Goal: Information Seeking & Learning: Learn about a topic

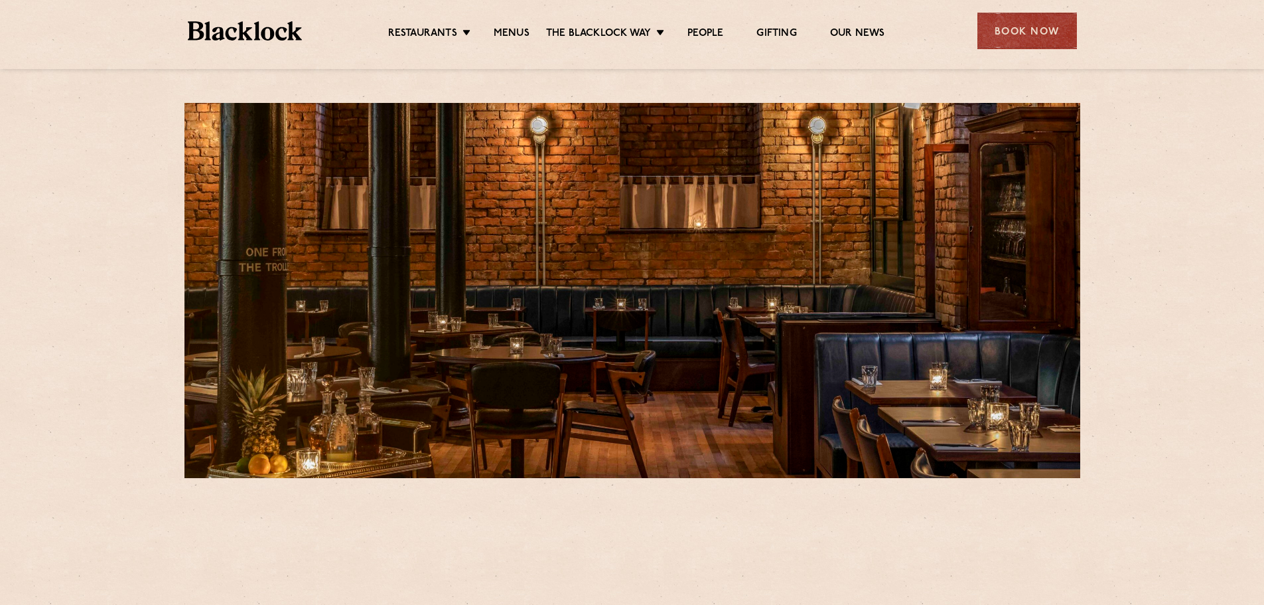
click at [503, 26] on ul "Restaurants [GEOGRAPHIC_DATA] [GEOGRAPHIC_DATA] [GEOGRAPHIC_DATA] [GEOGRAPHIC_D…" at bounding box center [636, 31] width 668 height 21
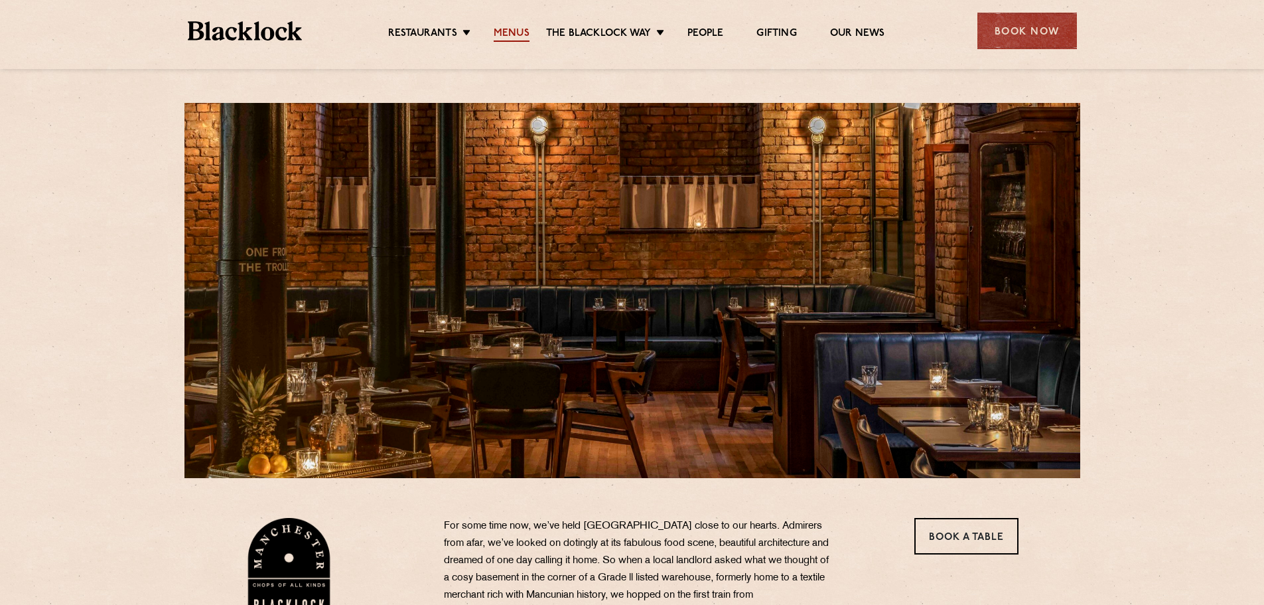
click at [511, 32] on link "Menus" at bounding box center [512, 34] width 36 height 15
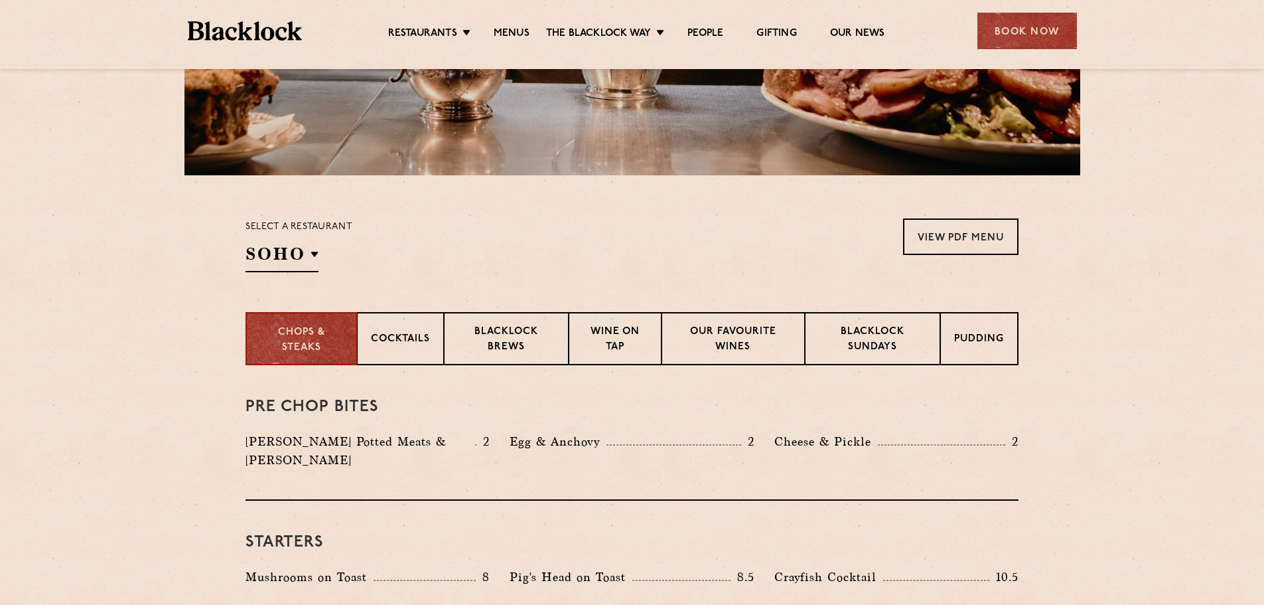
scroll to position [332, 0]
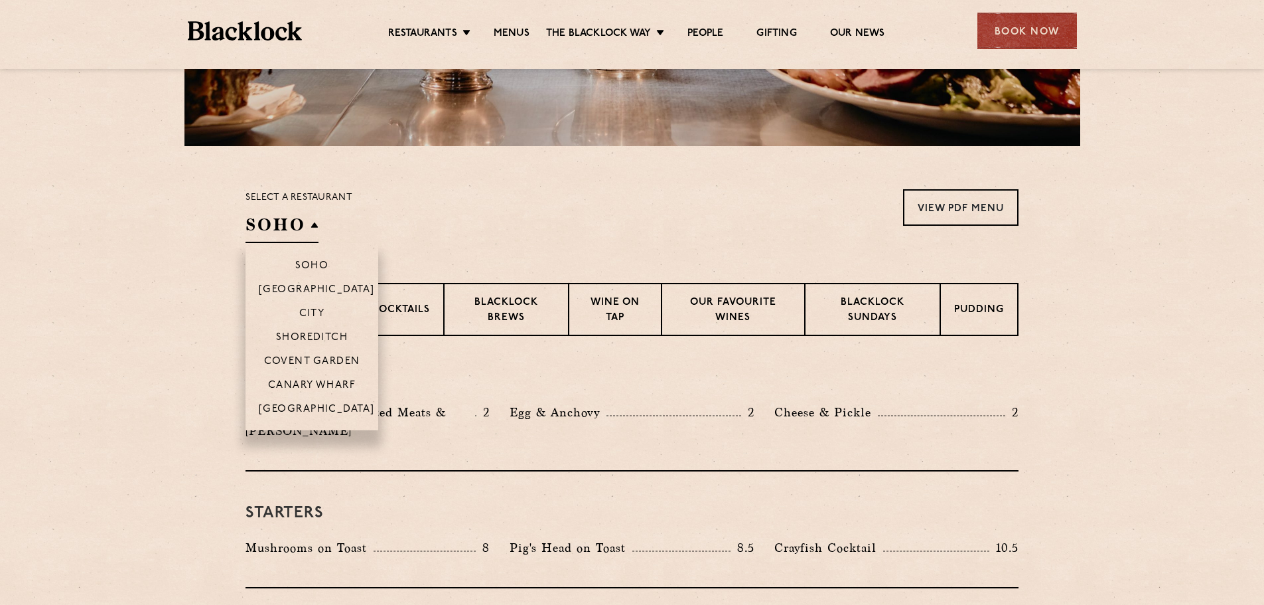
click at [316, 233] on h2 "SOHO" at bounding box center [282, 228] width 73 height 30
click at [307, 404] on p "[GEOGRAPHIC_DATA]" at bounding box center [317, 410] width 116 height 13
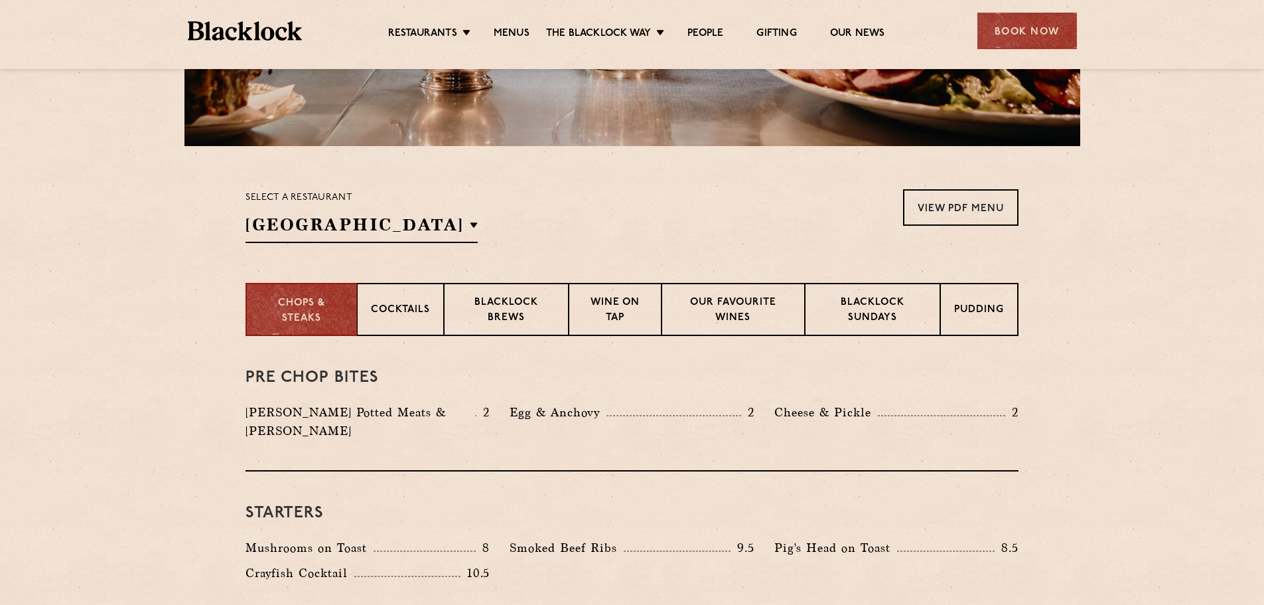
click at [1198, 257] on section "Select a restaurant Manchester Soho Birmingham City Shoreditch Covent Garden Ca…" at bounding box center [632, 214] width 1264 height 137
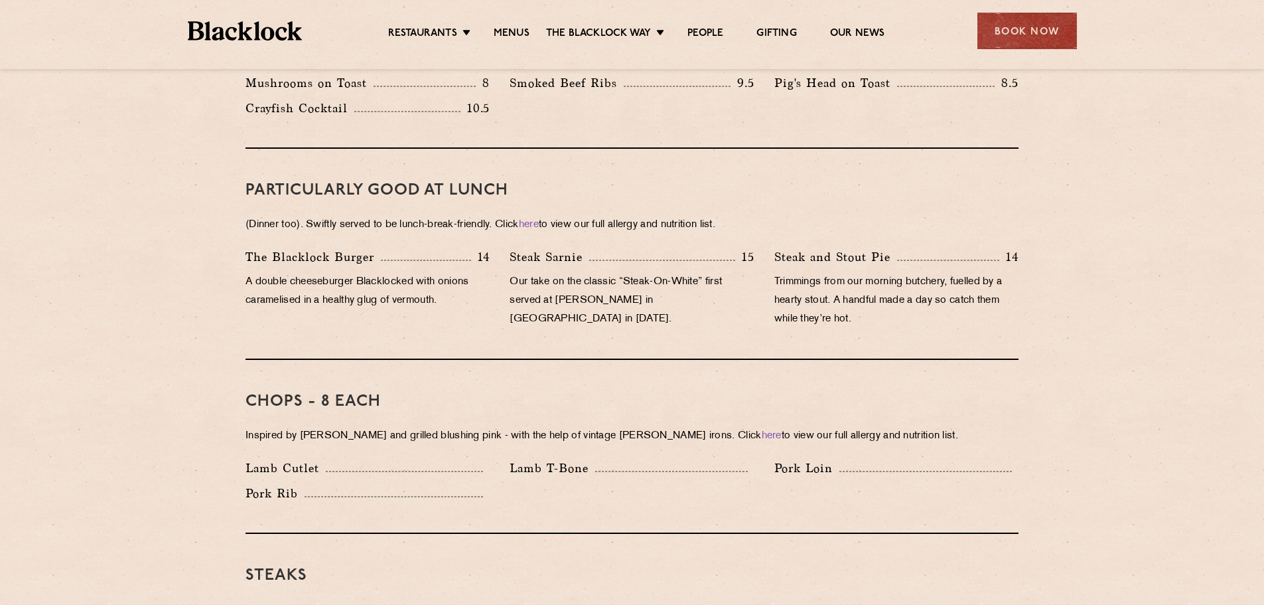
scroll to position [531, 0]
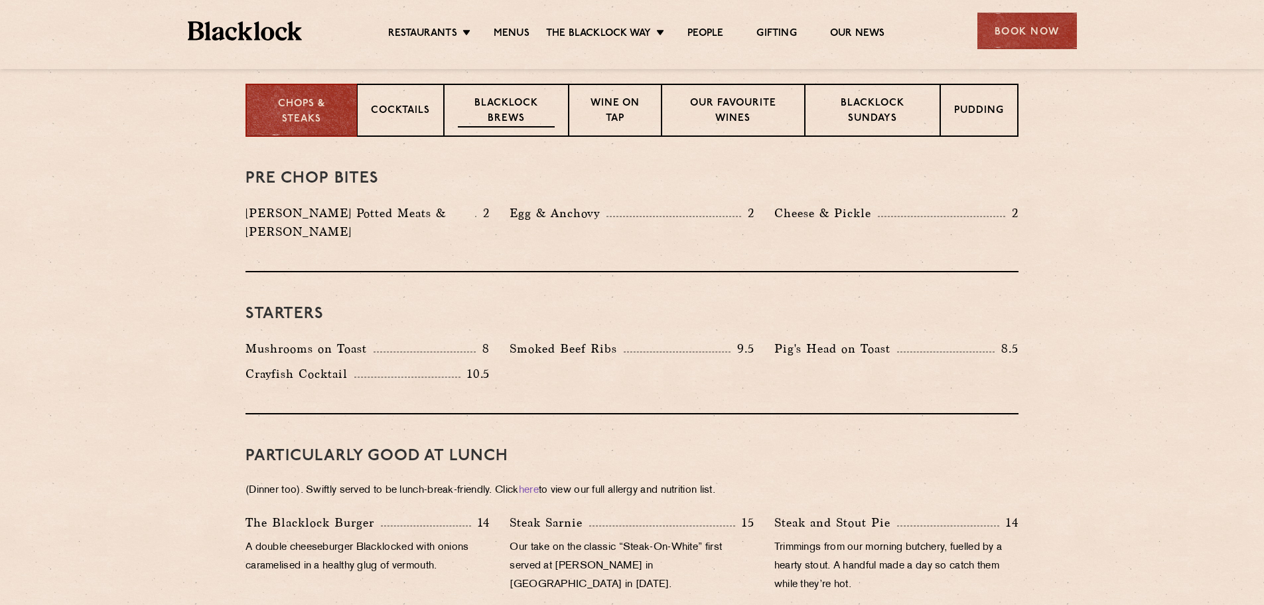
click at [545, 104] on p "Blacklock Brews" at bounding box center [506, 111] width 97 height 31
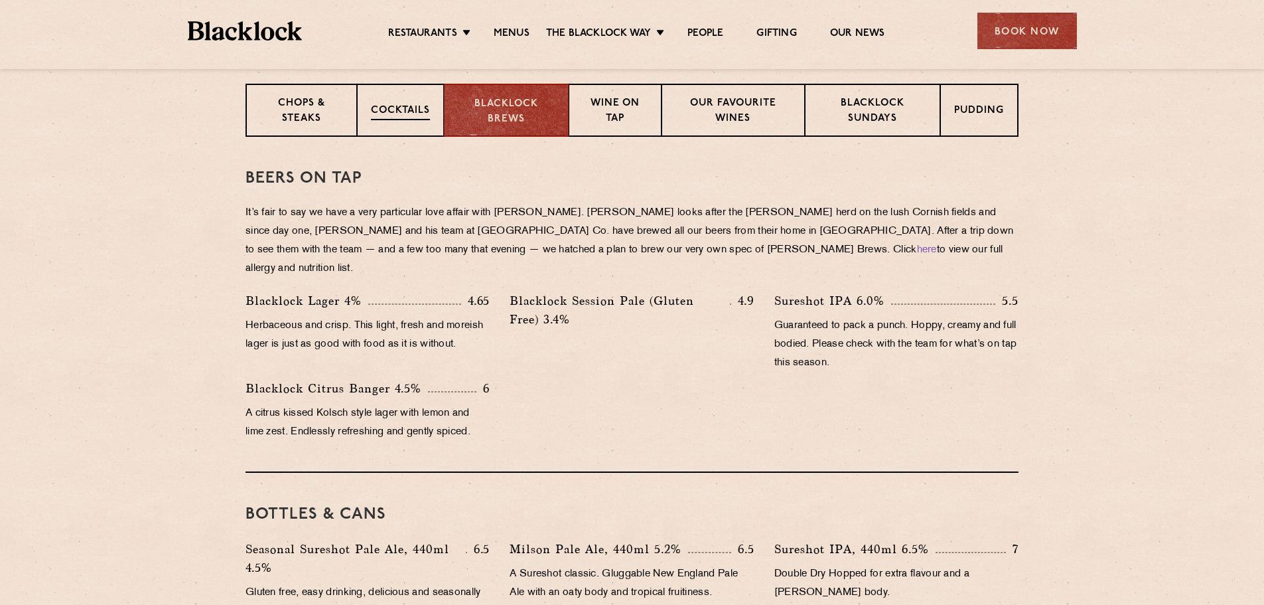
click at [433, 125] on div "Cocktails" at bounding box center [400, 110] width 87 height 53
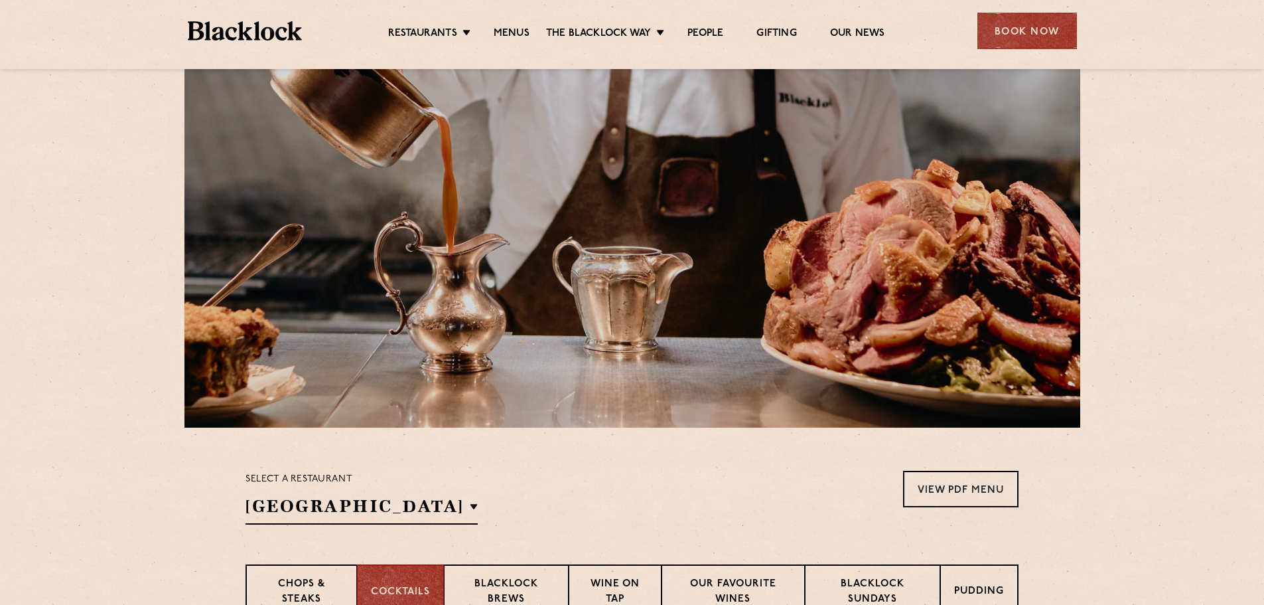
scroll to position [0, 0]
